Goal: Consume media (video, audio)

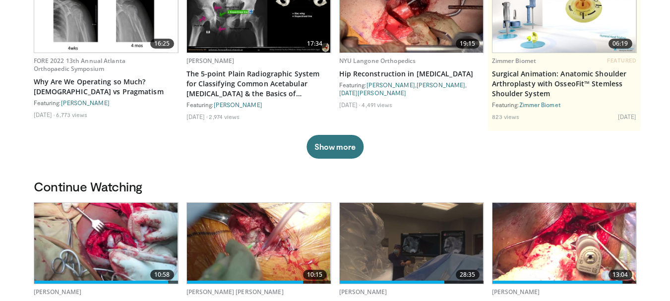
scroll to position [248, 0]
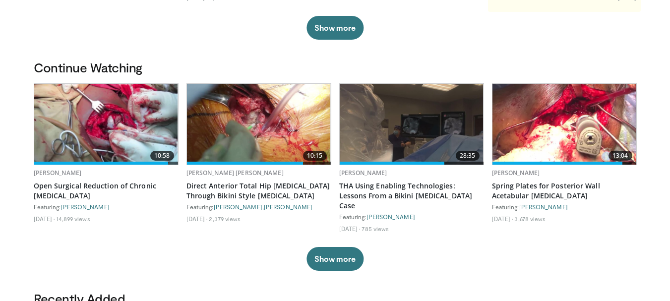
click at [263, 129] on img at bounding box center [259, 124] width 144 height 81
